Goal: Task Accomplishment & Management: Manage account settings

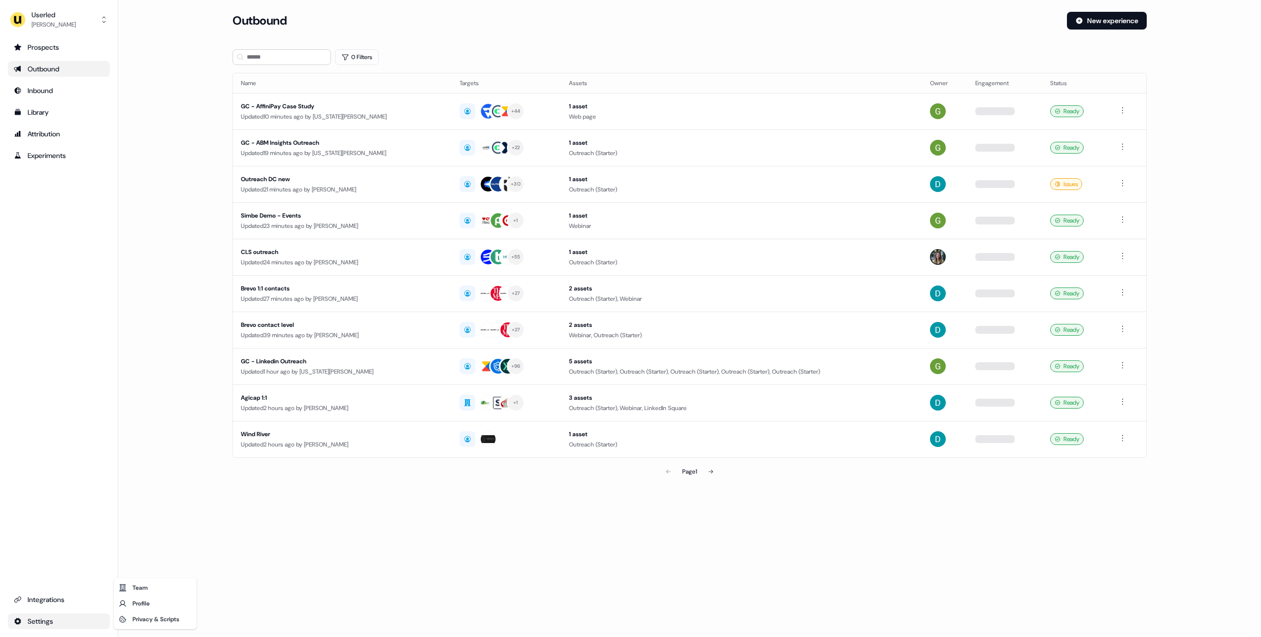
click at [34, 618] on html "For the best experience switch devices to a bigger screen. Go to [DOMAIN_NAME] …" at bounding box center [630, 318] width 1261 height 637
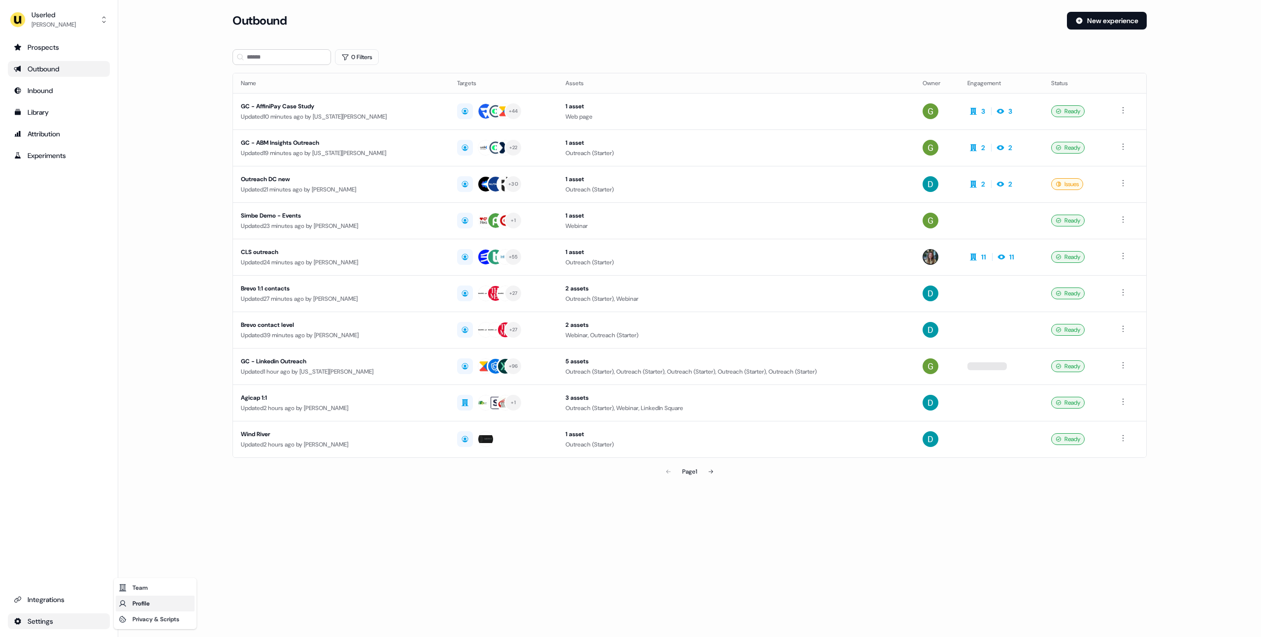
click at [141, 604] on div "Profile" at bounding box center [155, 604] width 79 height 16
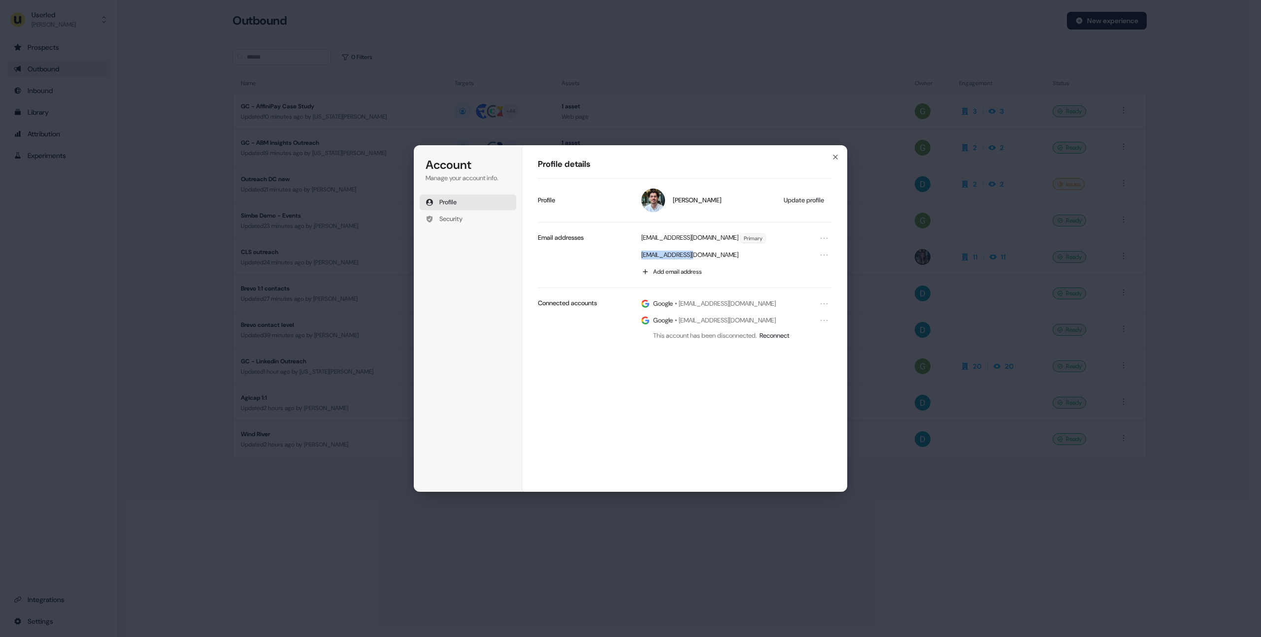
drag, startPoint x: 640, startPoint y: 254, endPoint x: 701, endPoint y: 254, distance: 61.6
click at [701, 254] on div "[EMAIL_ADDRESS][DOMAIN_NAME]" at bounding box center [734, 255] width 196 height 16
click at [827, 238] on icon "Open menu" at bounding box center [824, 238] width 10 height 10
click at [784, 233] on div "[EMAIL_ADDRESS][DOMAIN_NAME] Primary" at bounding box center [734, 239] width 196 height 16
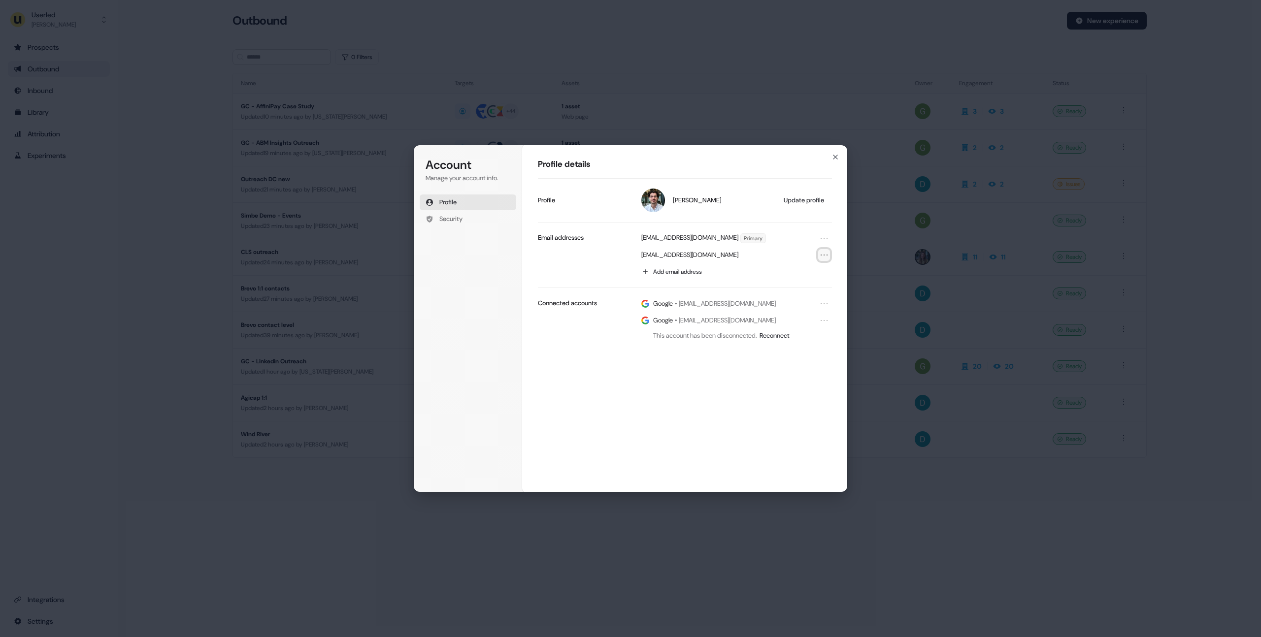
click at [824, 258] on icon "Open menu" at bounding box center [824, 255] width 10 height 10
click at [759, 247] on div "[EMAIL_ADDRESS][DOMAIN_NAME]" at bounding box center [734, 255] width 196 height 16
click at [479, 217] on button "Security" at bounding box center [468, 219] width 97 height 16
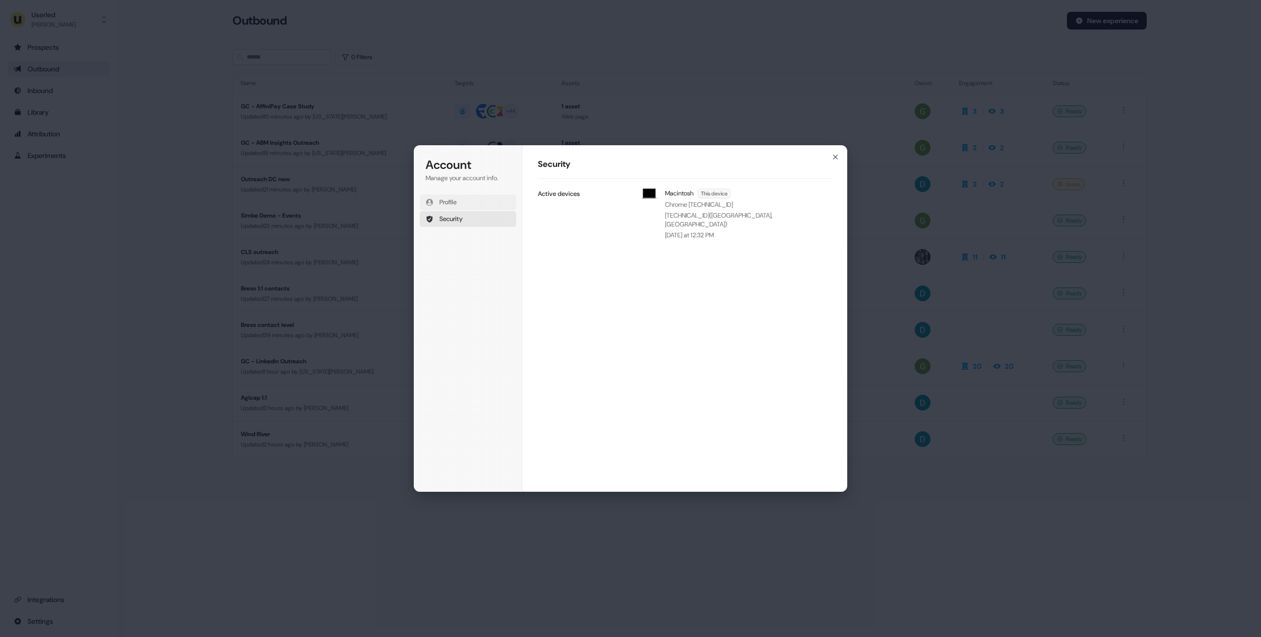
click at [475, 201] on button "Profile" at bounding box center [468, 203] width 97 height 16
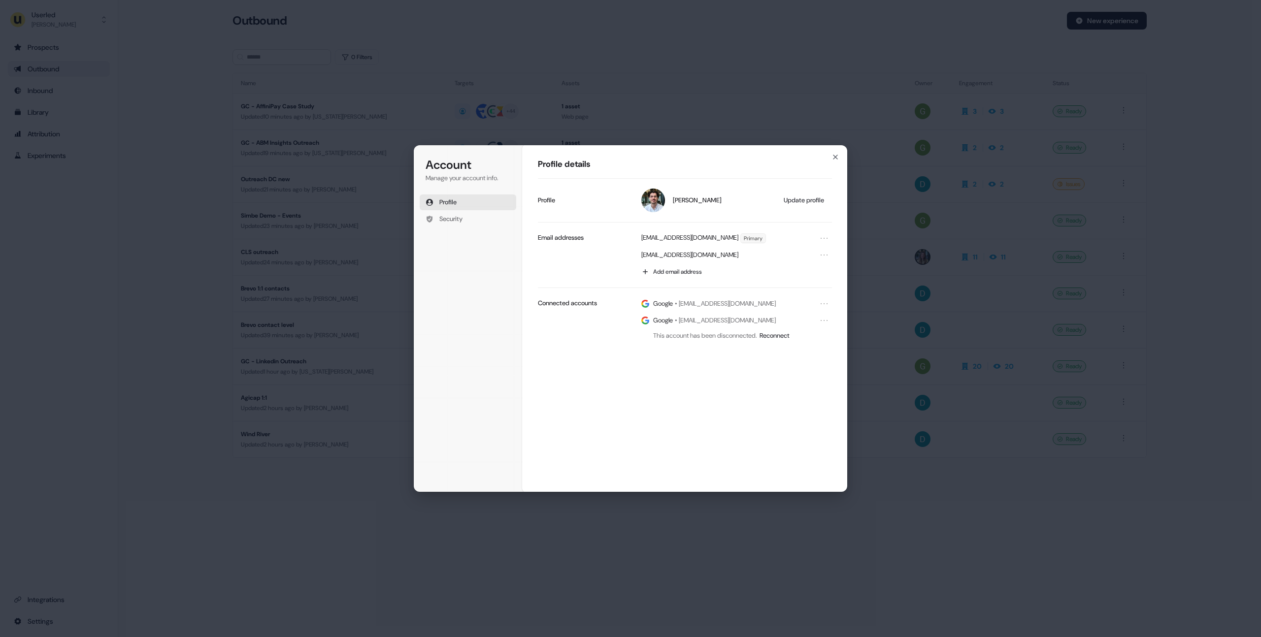
click at [573, 238] on p "Email addresses" at bounding box center [561, 237] width 46 height 9
drag, startPoint x: 536, startPoint y: 229, endPoint x: 760, endPoint y: 275, distance: 228.5
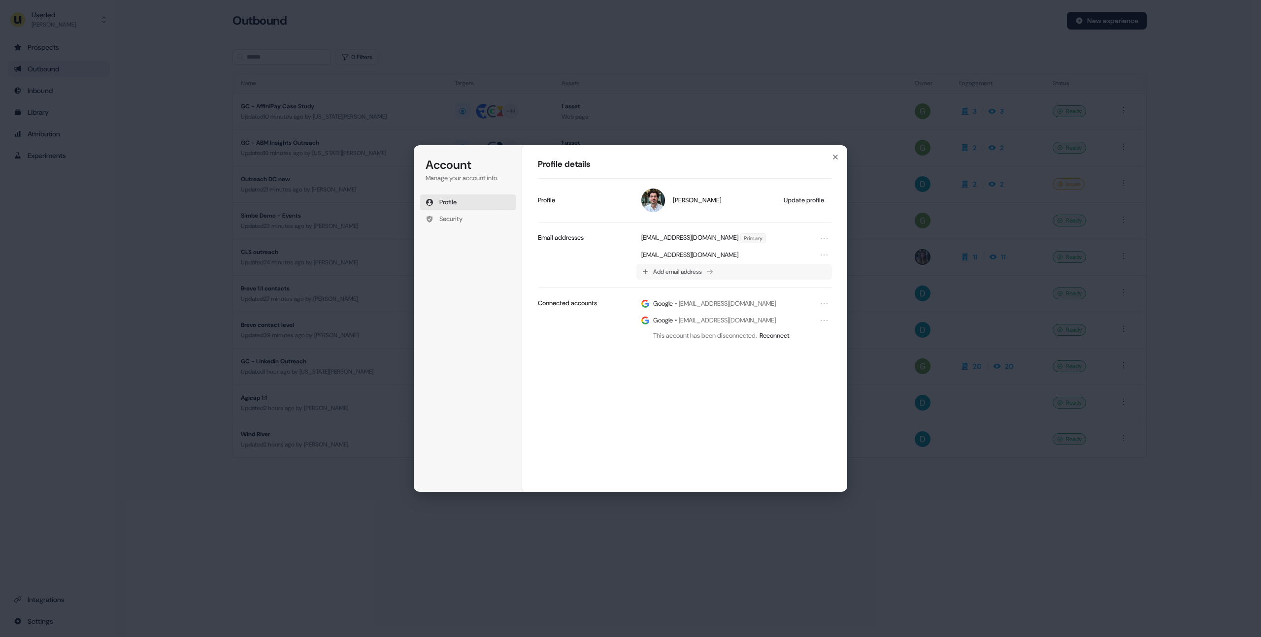
click at [760, 275] on div "Profile details [PERSON_NAME] Update profile Profile [PERSON_NAME][EMAIL_ADDRES…" at bounding box center [685, 319] width 326 height 348
drag, startPoint x: 641, startPoint y: 238, endPoint x: 694, endPoint y: 238, distance: 52.7
click at [695, 238] on p "[EMAIL_ADDRESS][DOMAIN_NAME]" at bounding box center [689, 238] width 97 height 10
drag, startPoint x: 537, startPoint y: 237, endPoint x: 598, endPoint y: 238, distance: 61.6
click at [598, 238] on div "Profile details [PERSON_NAME] Update profile Profile [PERSON_NAME][EMAIL_ADDRES…" at bounding box center [685, 319] width 326 height 348
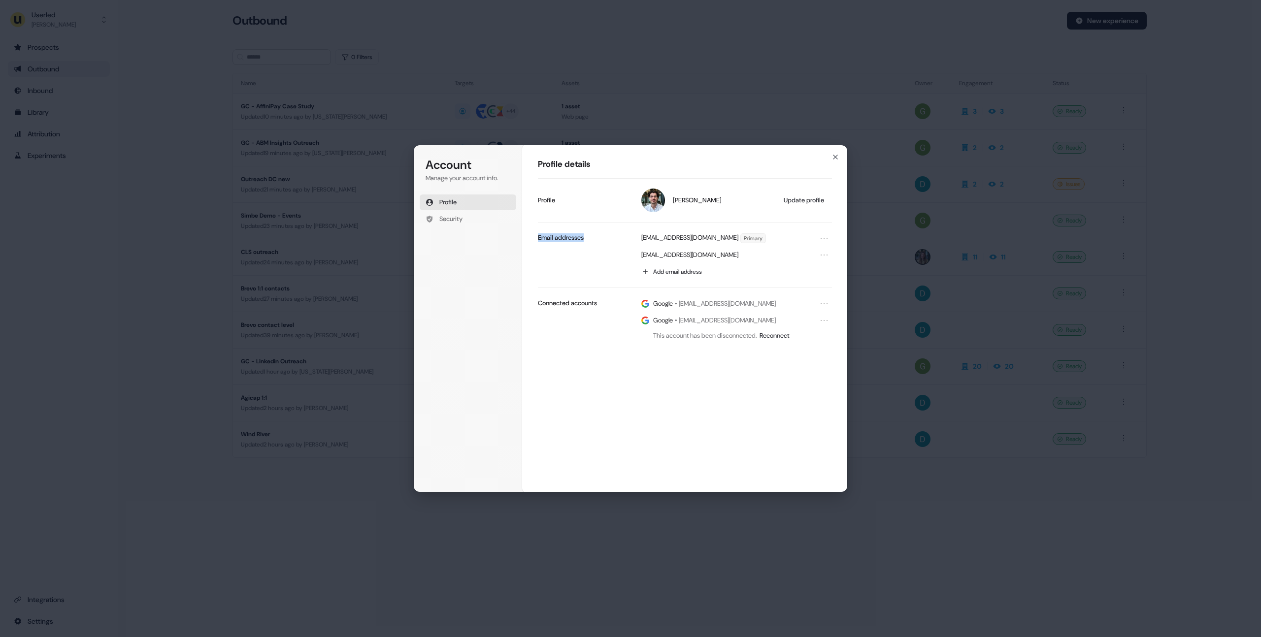
click at [598, 238] on div "Email addresses" at bounding box center [581, 237] width 87 height 9
